Goal: Use online tool/utility: Utilize a website feature to perform a specific function

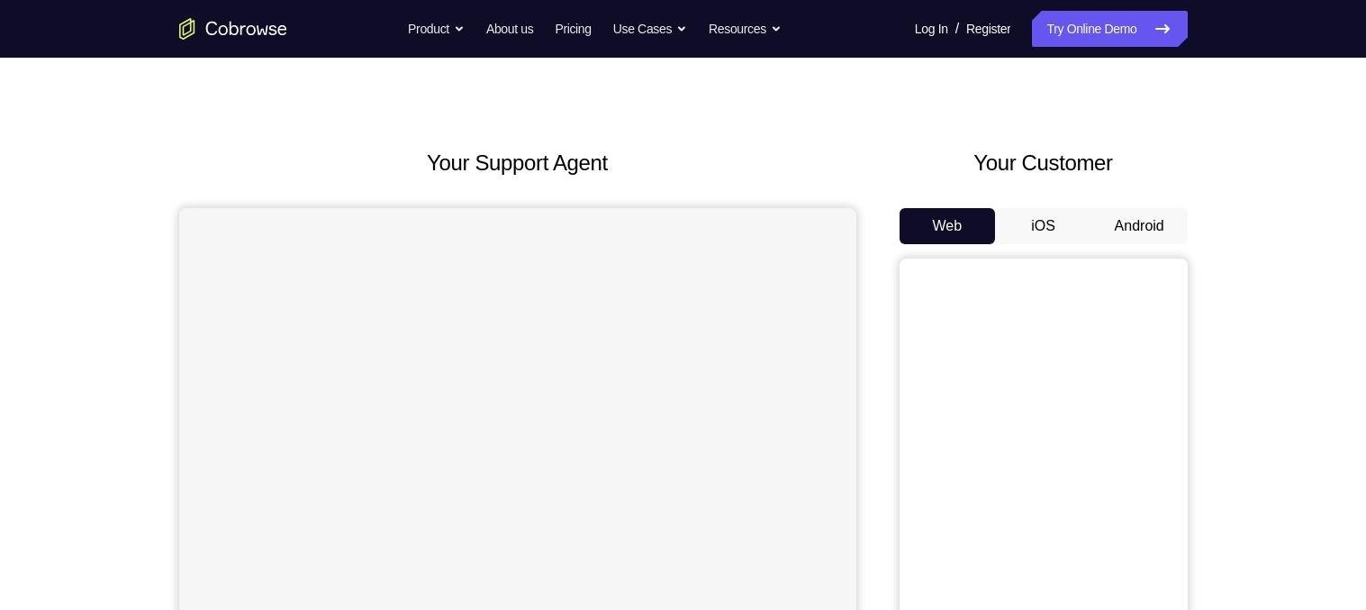
scroll to position [29, 0]
click at [1143, 222] on button "Android" at bounding box center [1139, 223] width 96 height 36
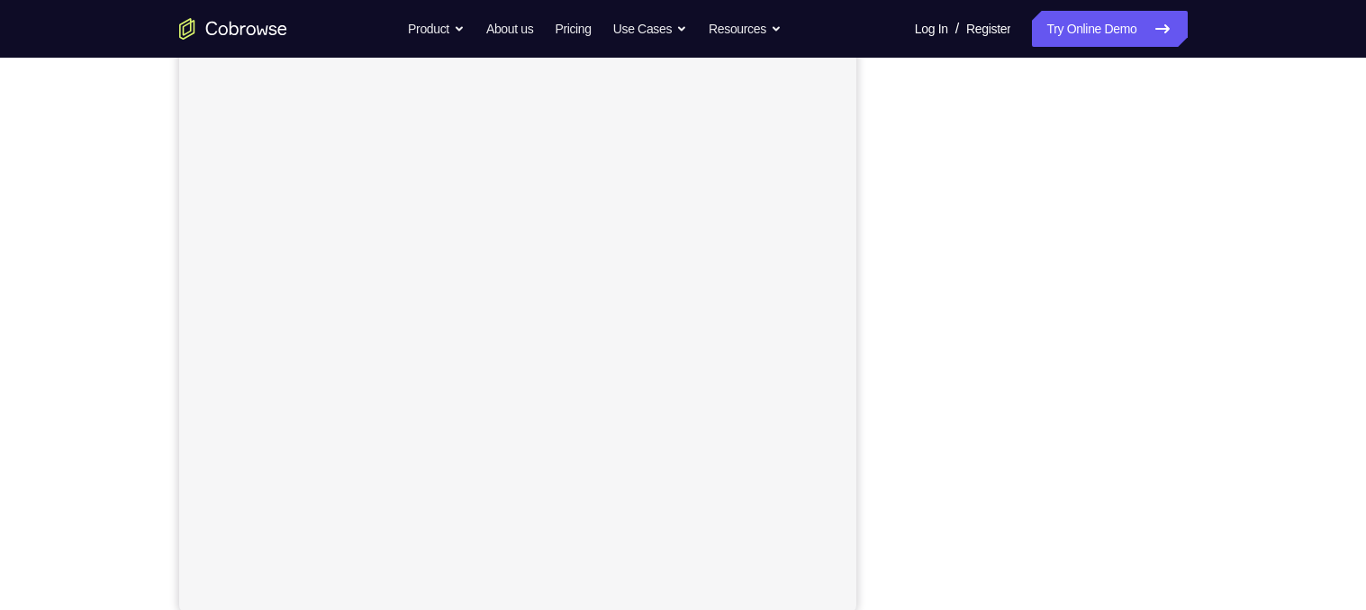
scroll to position [252, 0]
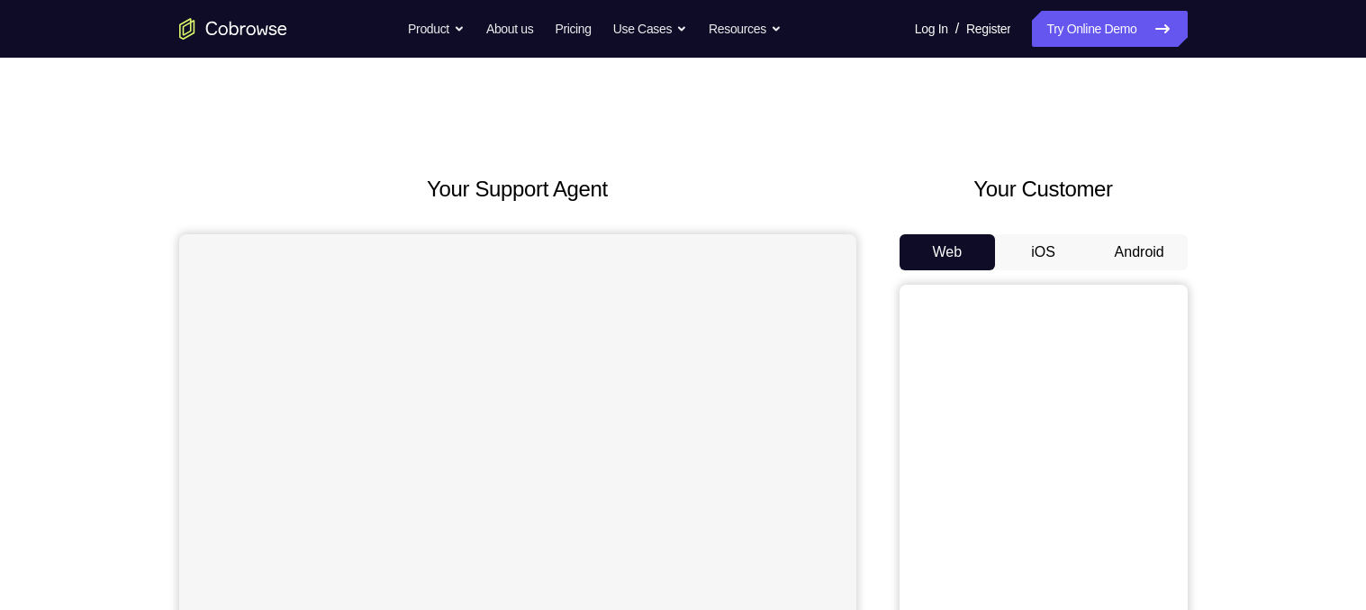
click at [1134, 249] on button "Android" at bounding box center [1139, 252] width 96 height 36
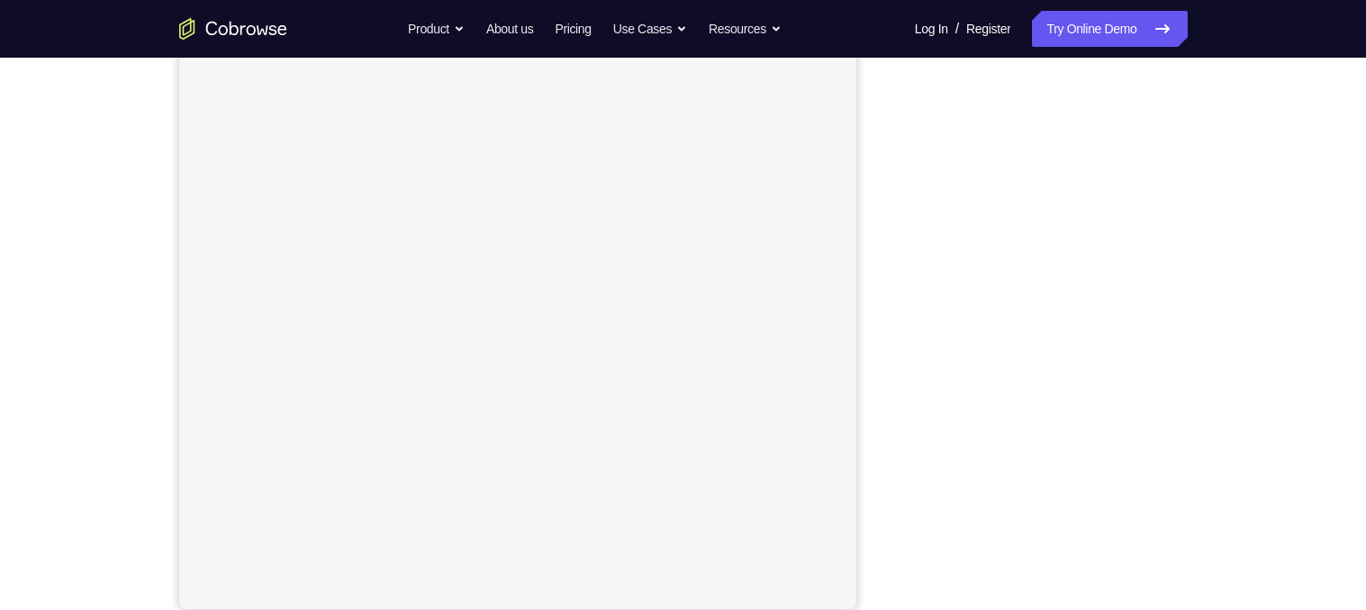
scroll to position [221, 0]
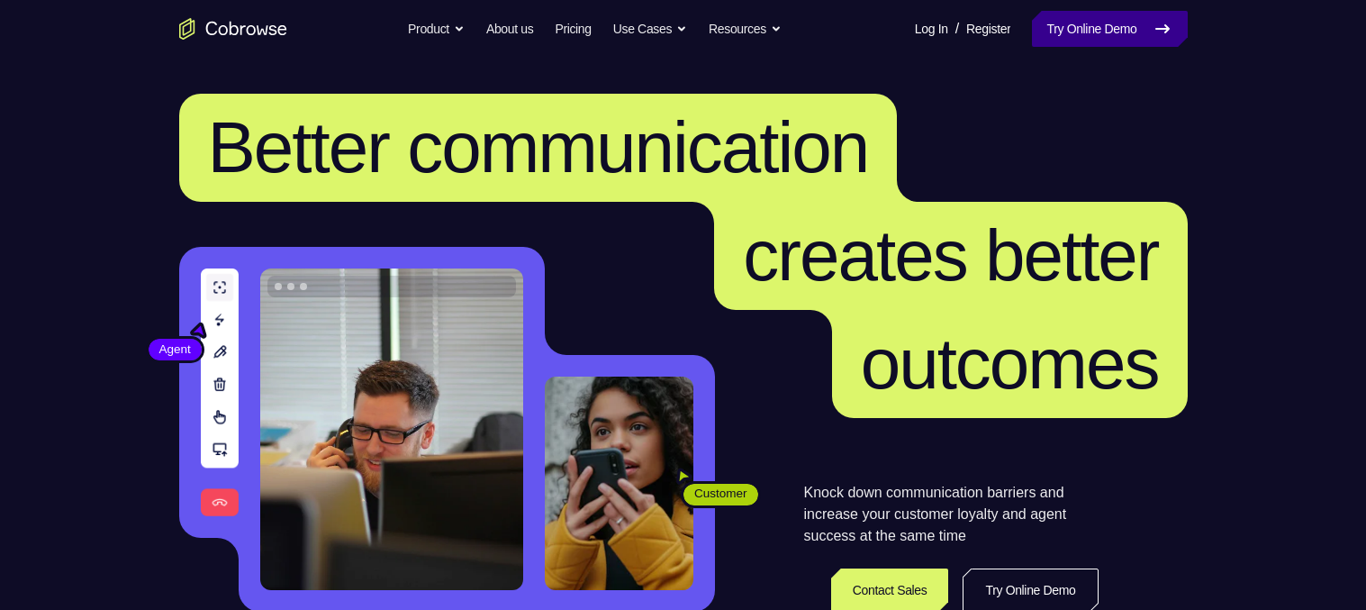
click at [1106, 31] on link "Try Online Demo" at bounding box center [1109, 29] width 155 height 36
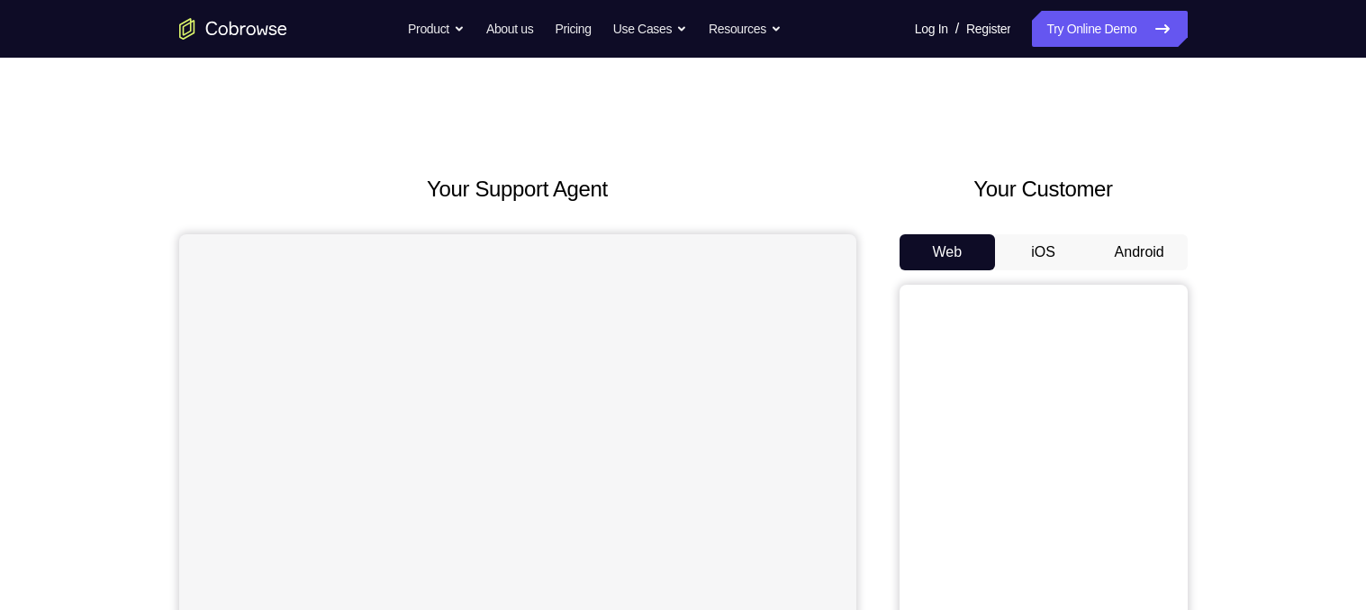
click at [1144, 245] on button "Android" at bounding box center [1139, 252] width 96 height 36
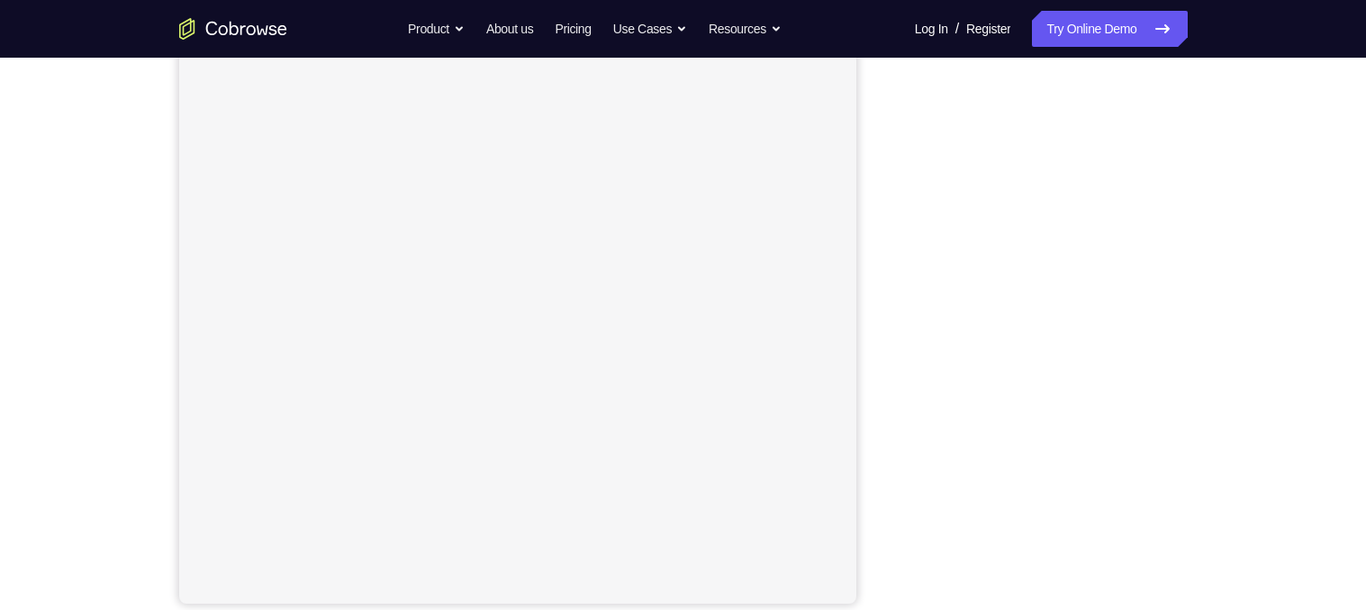
scroll to position [232, 0]
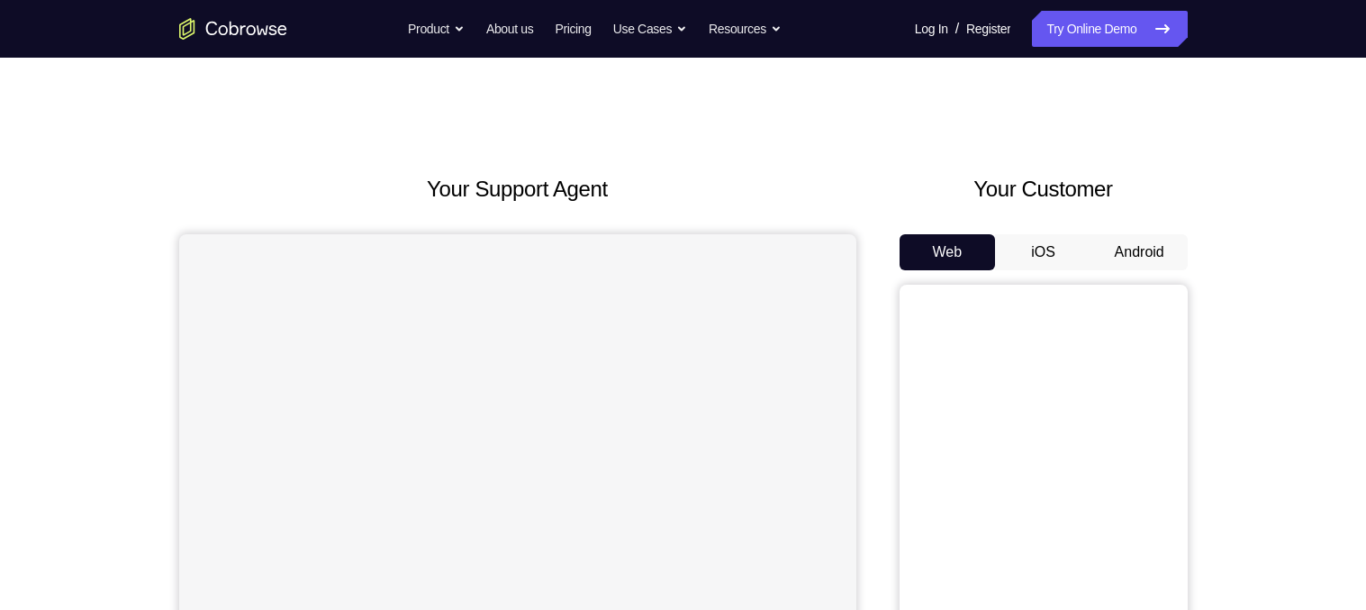
click at [1157, 253] on button "Android" at bounding box center [1139, 252] width 96 height 36
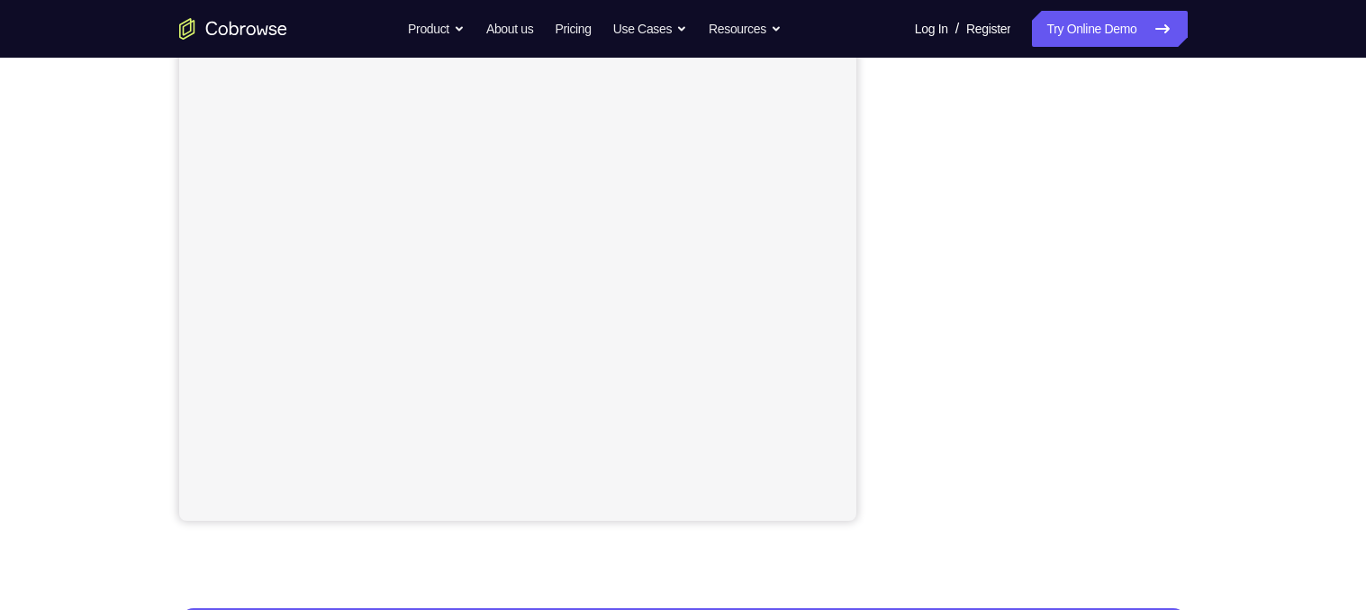
scroll to position [322, 0]
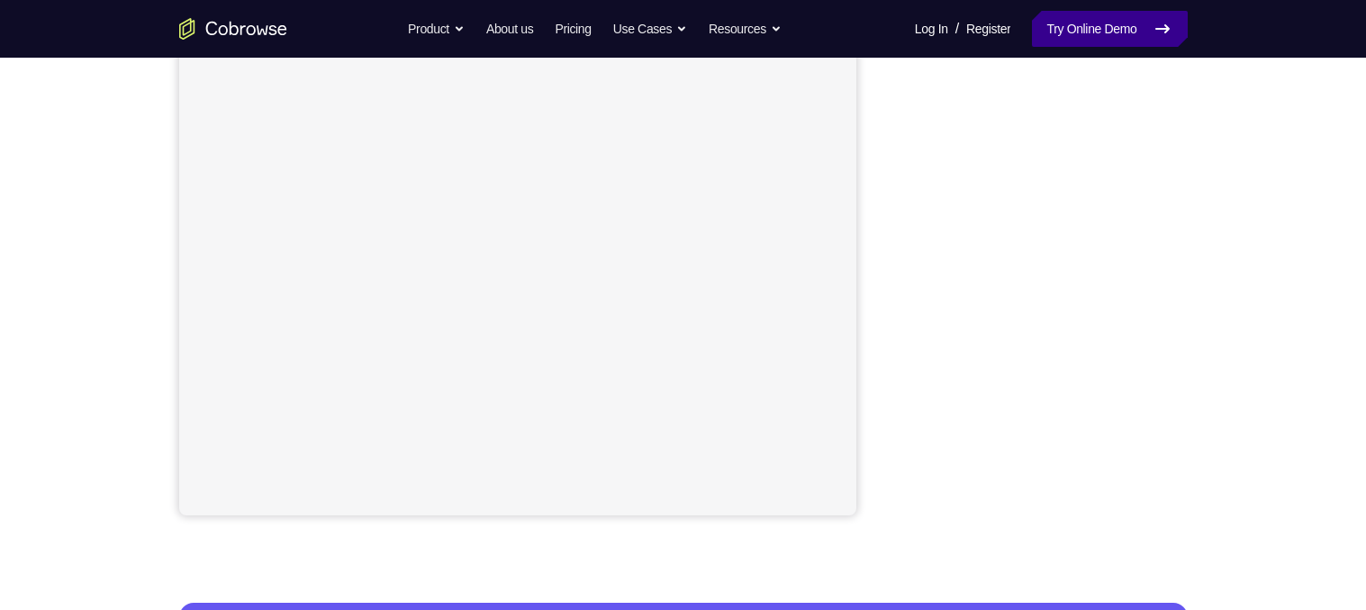
click at [1096, 34] on link "Try Online Demo" at bounding box center [1109, 29] width 155 height 36
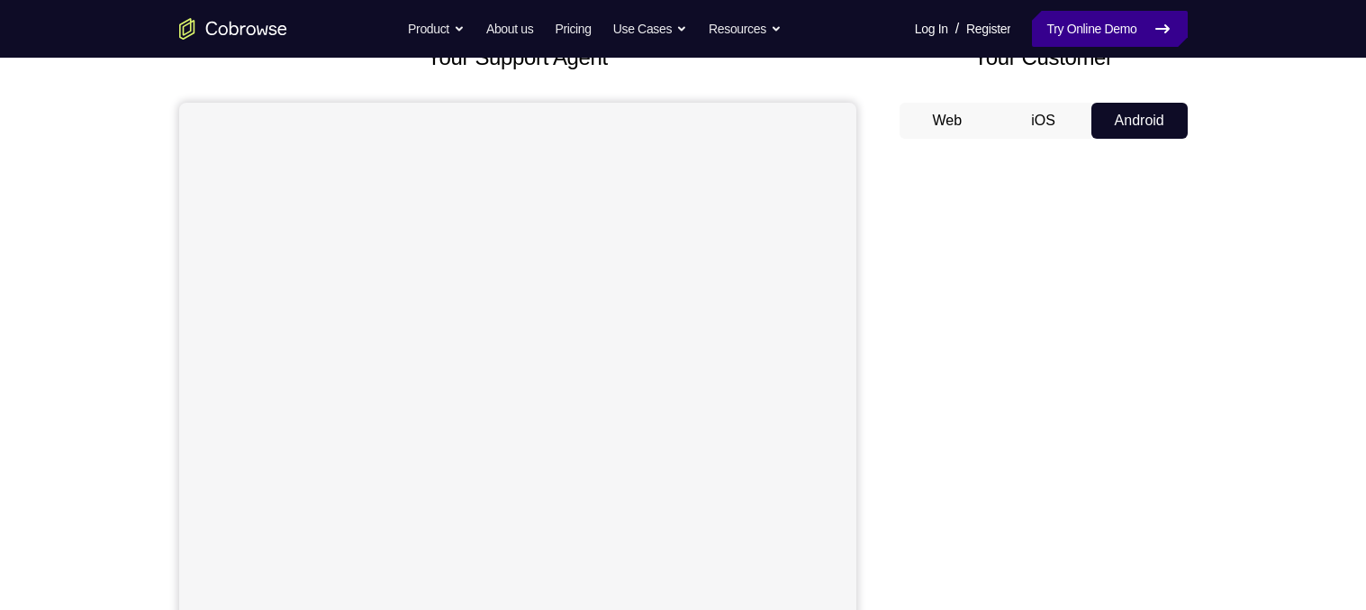
scroll to position [120, 0]
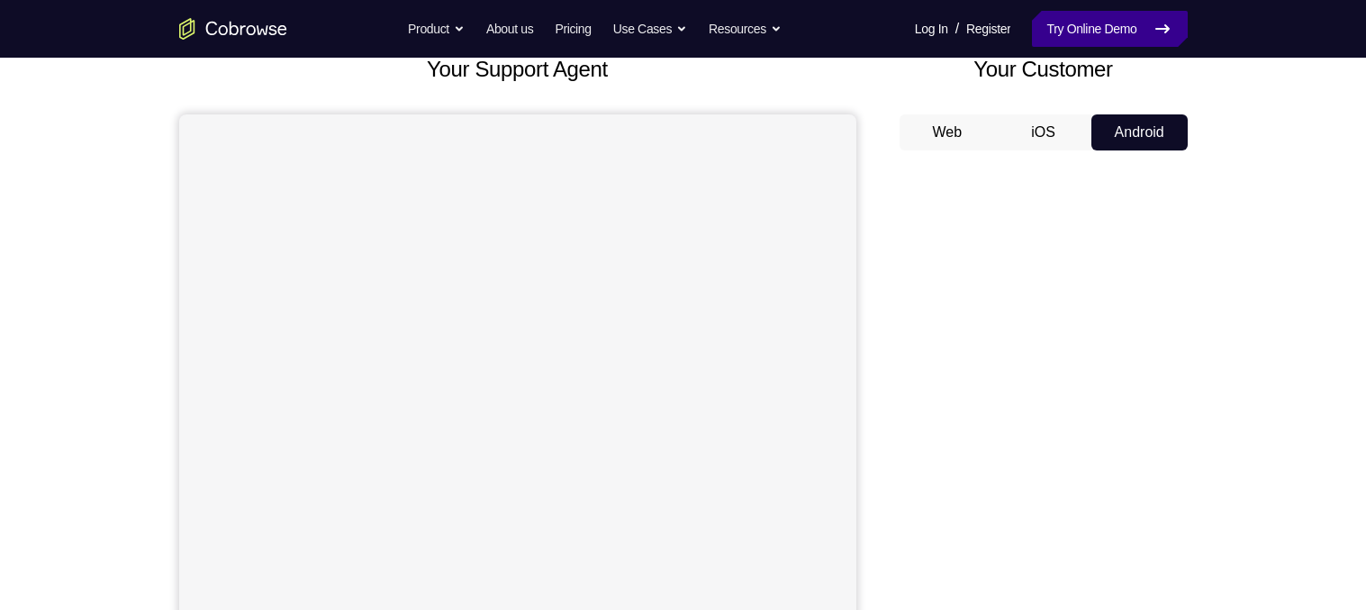
click at [1105, 32] on link "Try Online Demo" at bounding box center [1109, 29] width 155 height 36
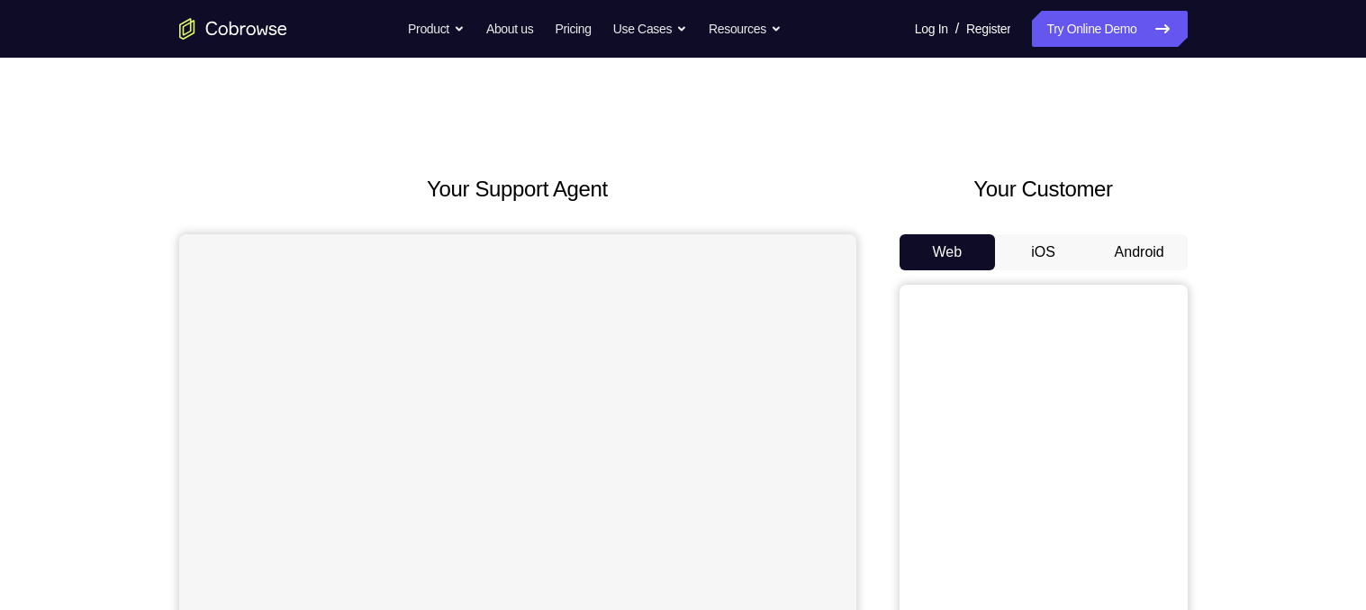
click at [1128, 257] on button "Android" at bounding box center [1139, 252] width 96 height 36
